Goal: Task Accomplishment & Management: Complete application form

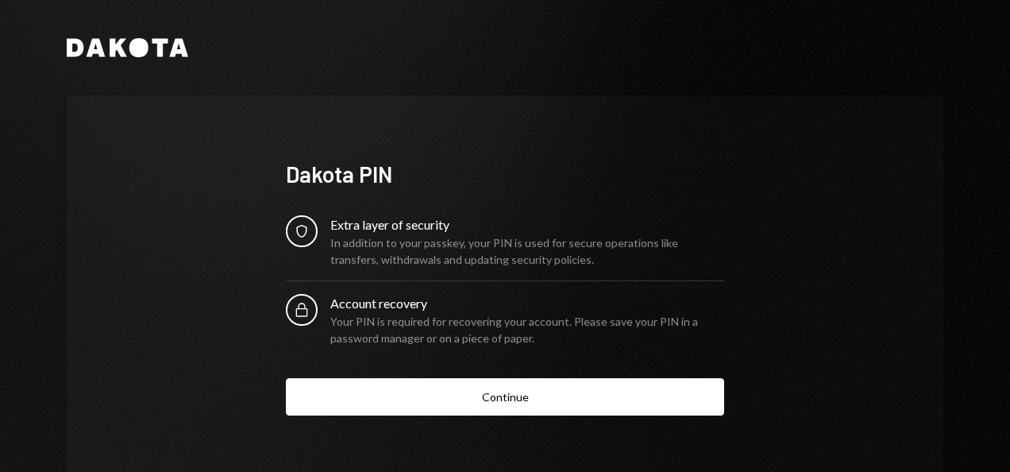
scroll to position [44, 0]
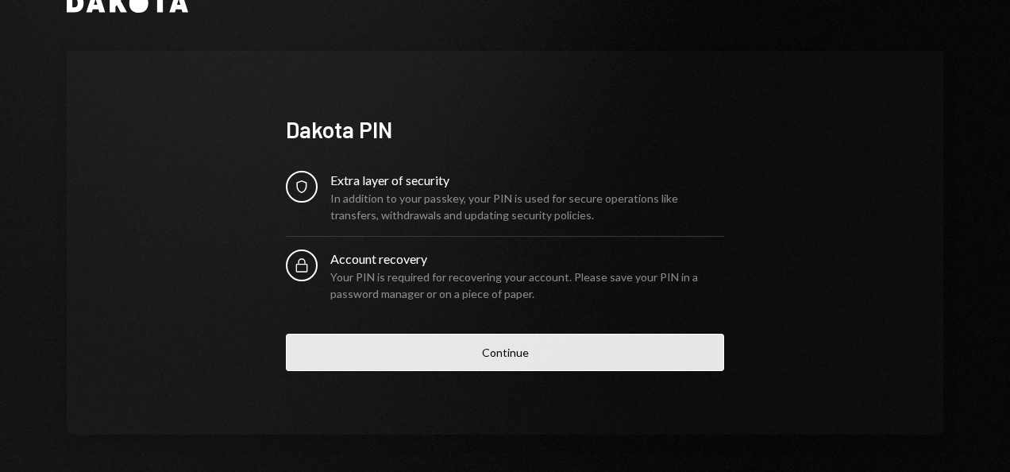
click at [532, 348] on button "Continue" at bounding box center [505, 352] width 438 height 37
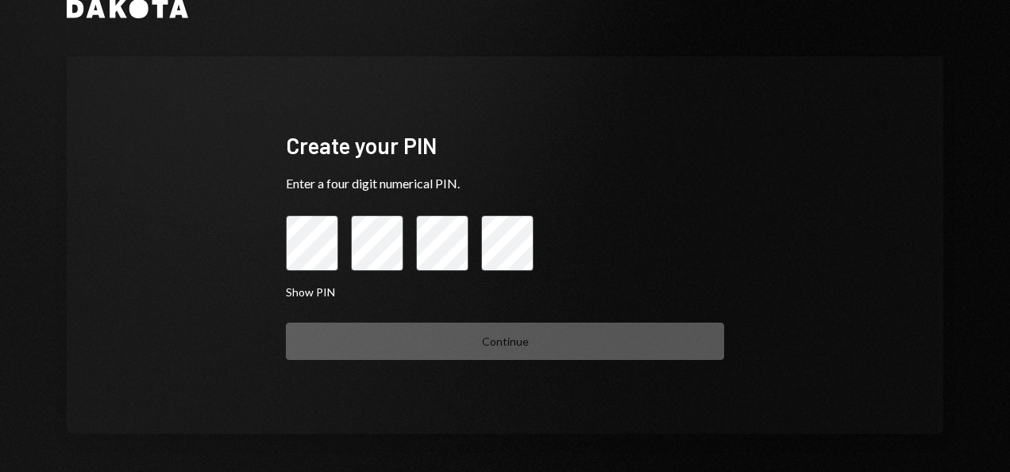
scroll to position [39, 0]
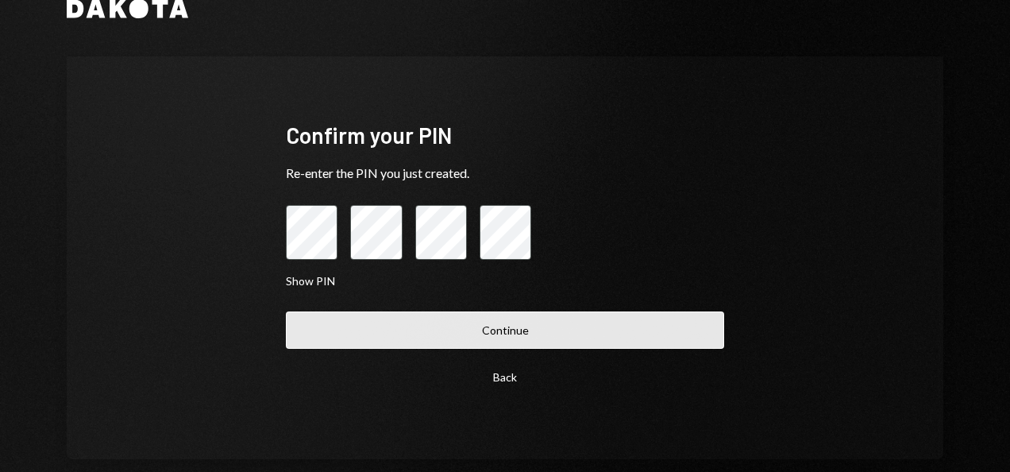
click at [494, 327] on button "Continue" at bounding box center [505, 329] width 438 height 37
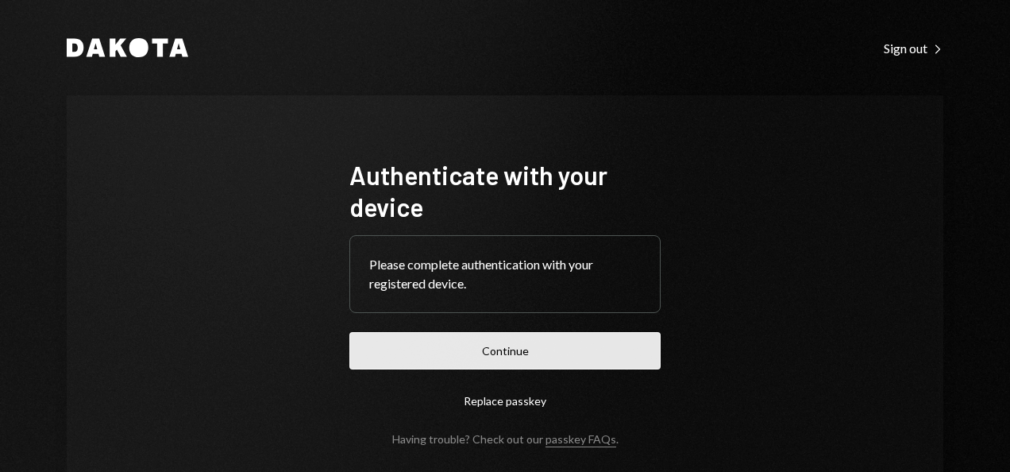
click at [481, 345] on button "Continue" at bounding box center [504, 350] width 311 height 37
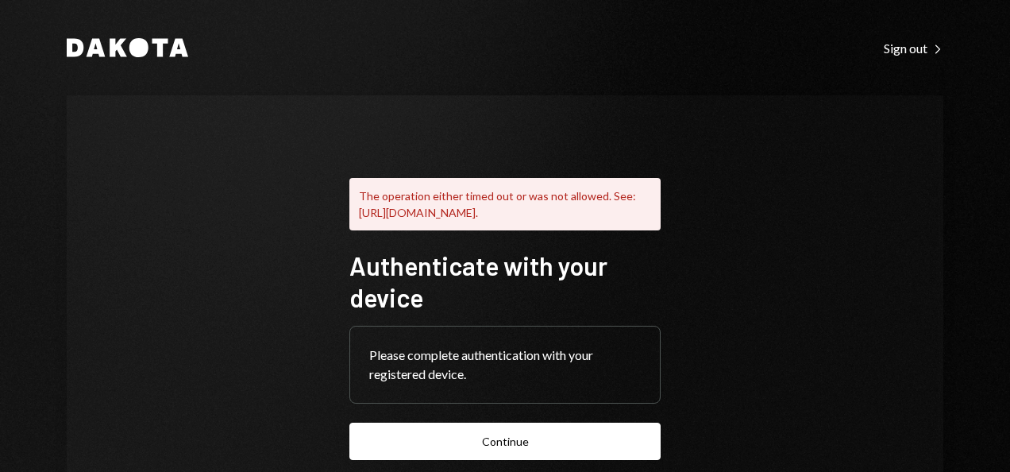
scroll to position [181, 0]
